Goal: Find contact information: Find contact information

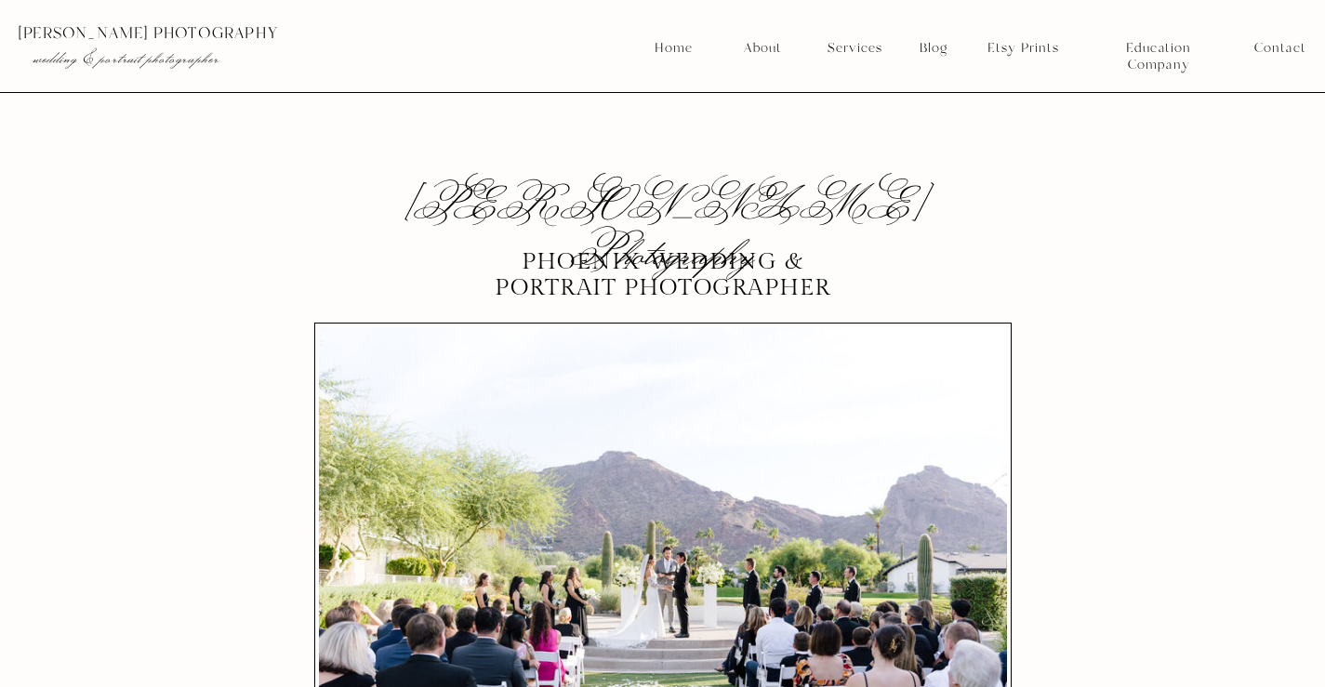
click at [1272, 43] on nav "Contact" at bounding box center [1280, 48] width 51 height 17
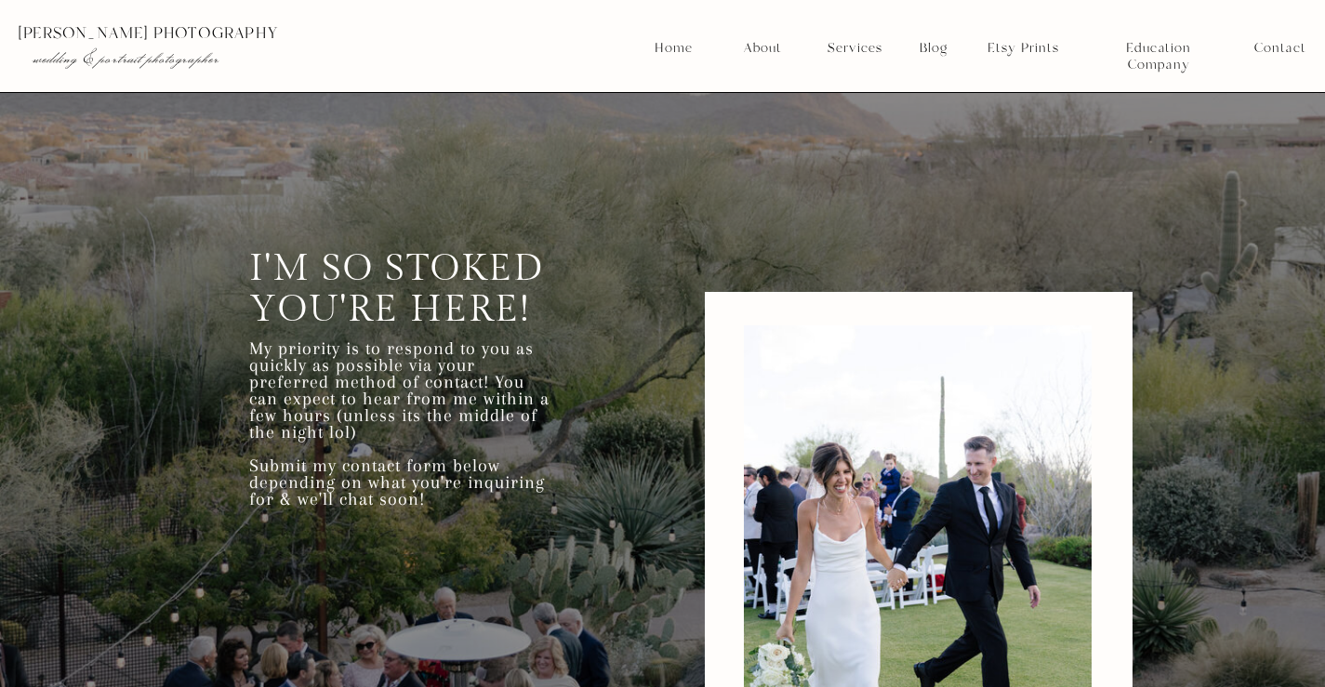
click at [743, 52] on nav "About" at bounding box center [761, 48] width 47 height 17
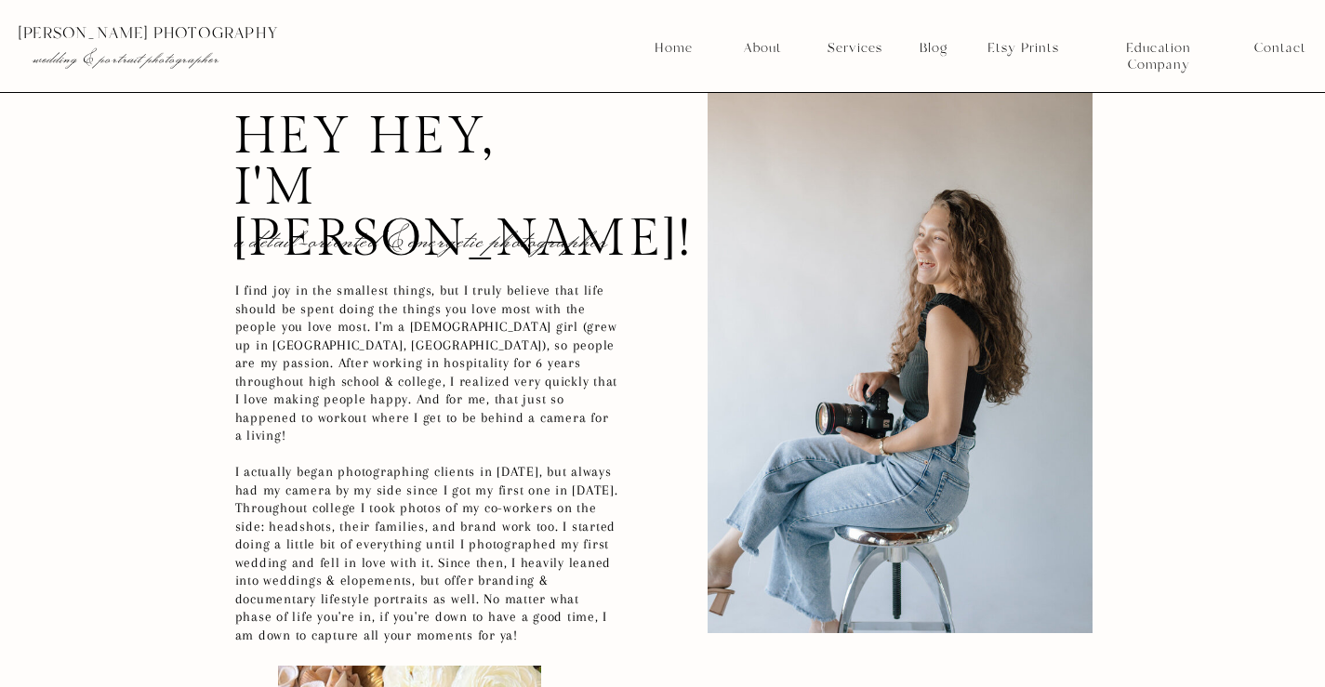
scroll to position [651, 0]
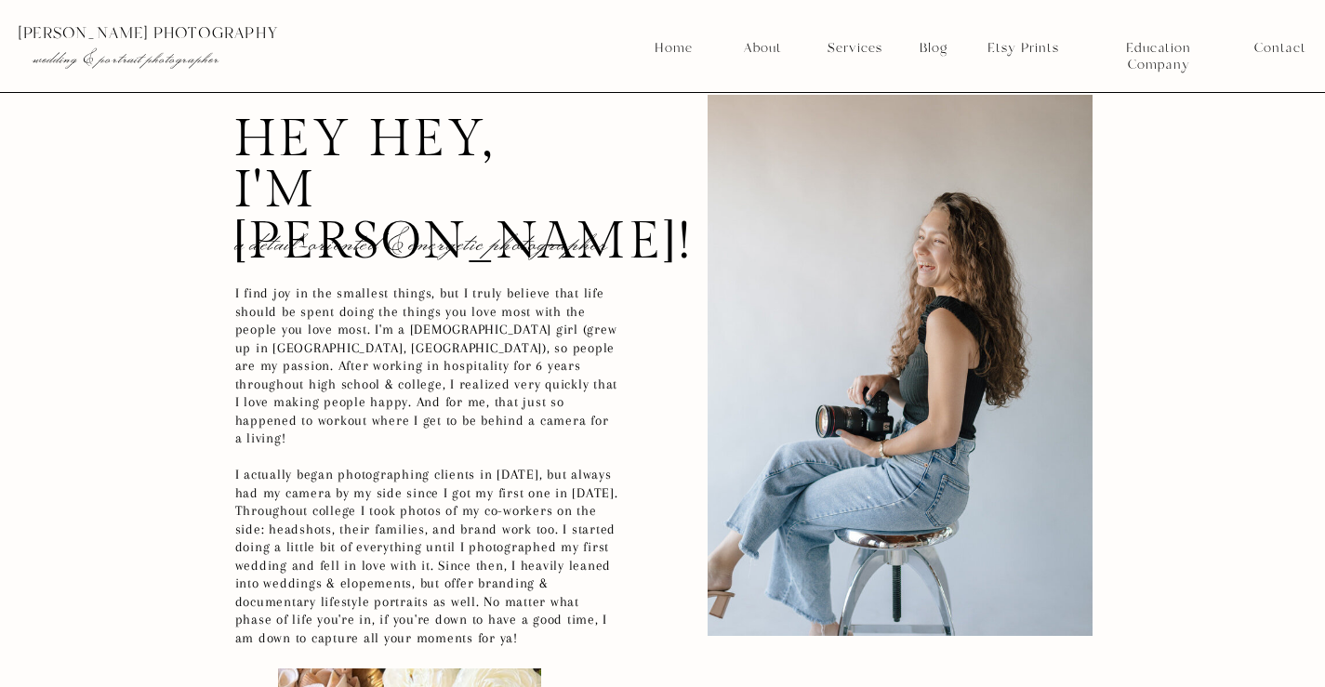
click at [387, 193] on h2 "hey hey, i'm kaylie!" at bounding box center [403, 164] width 340 height 100
copy h2 "kaylie"
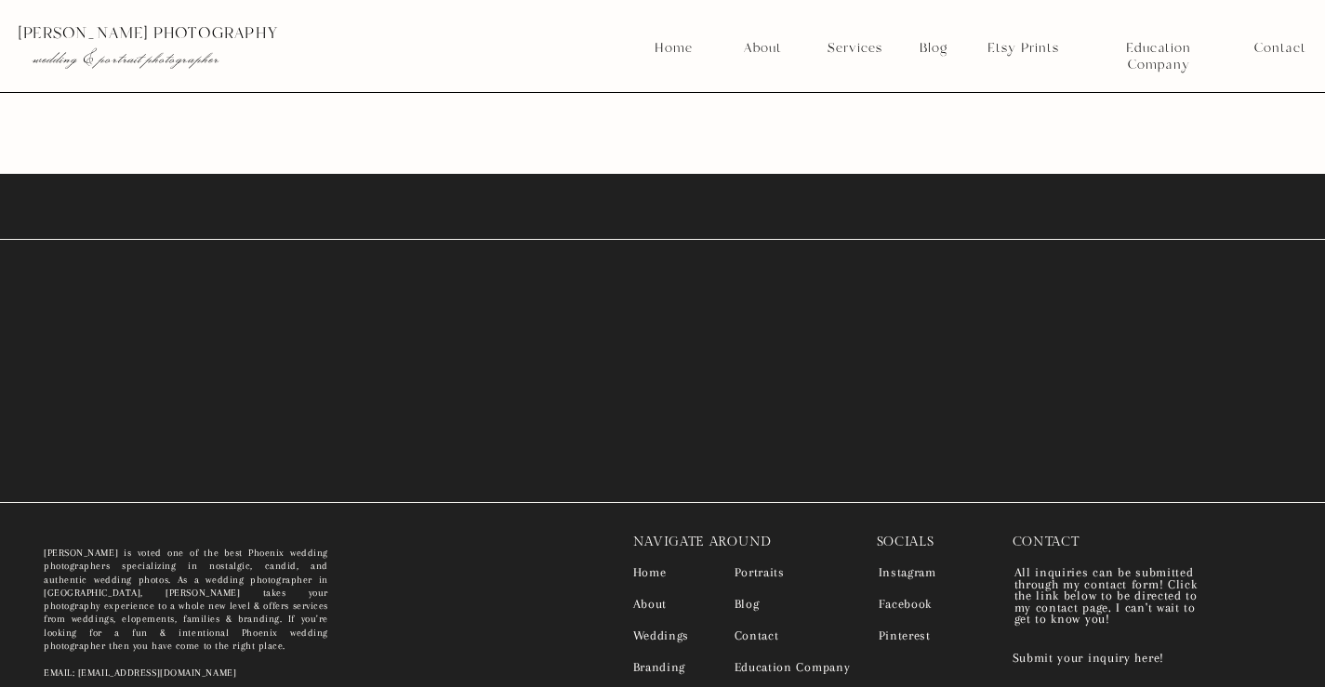
scroll to position [4908, 0]
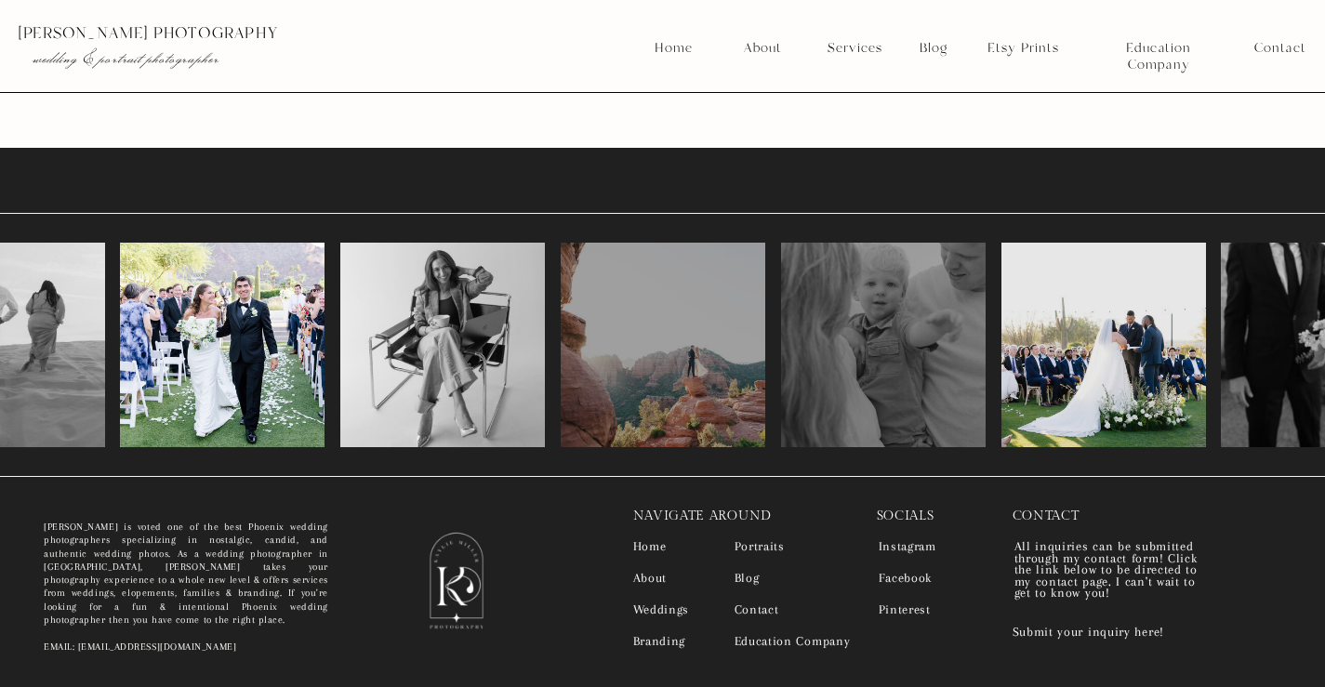
click at [902, 582] on nav "Facebook" at bounding box center [926, 579] width 94 height 13
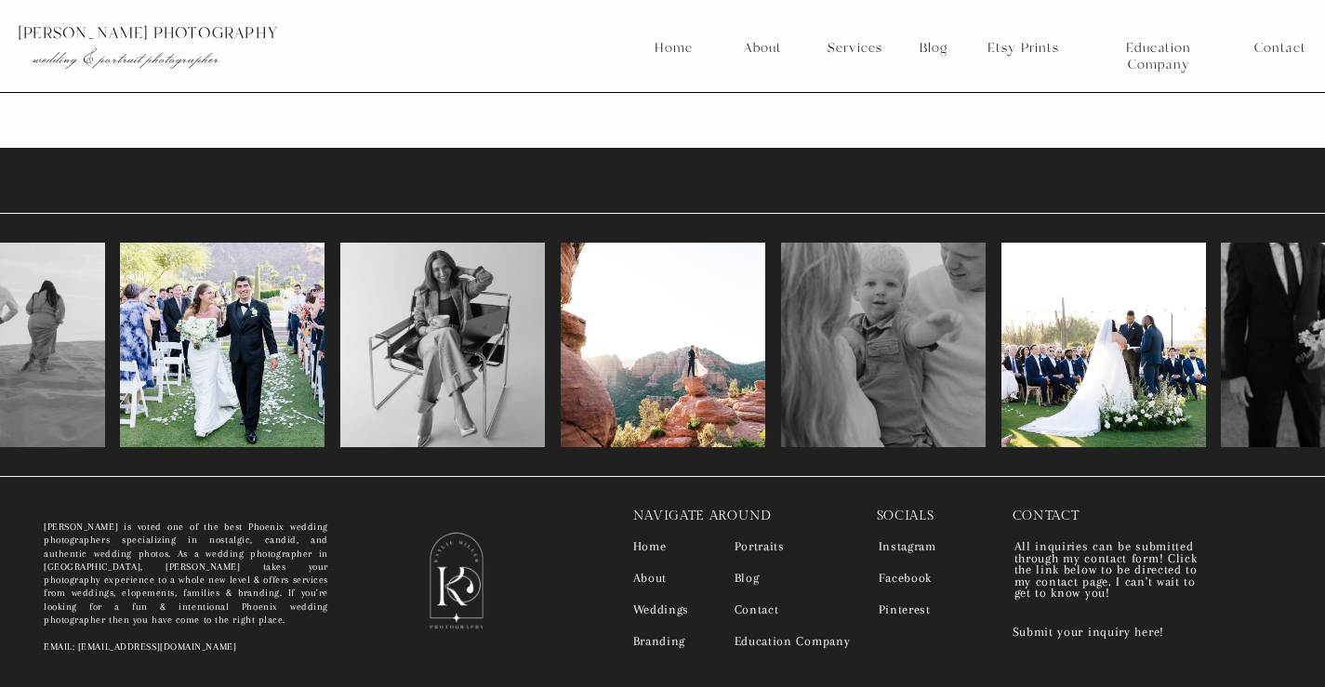
click at [910, 546] on nav "Instagram" at bounding box center [915, 547] width 72 height 13
